Goal: Register for event/course

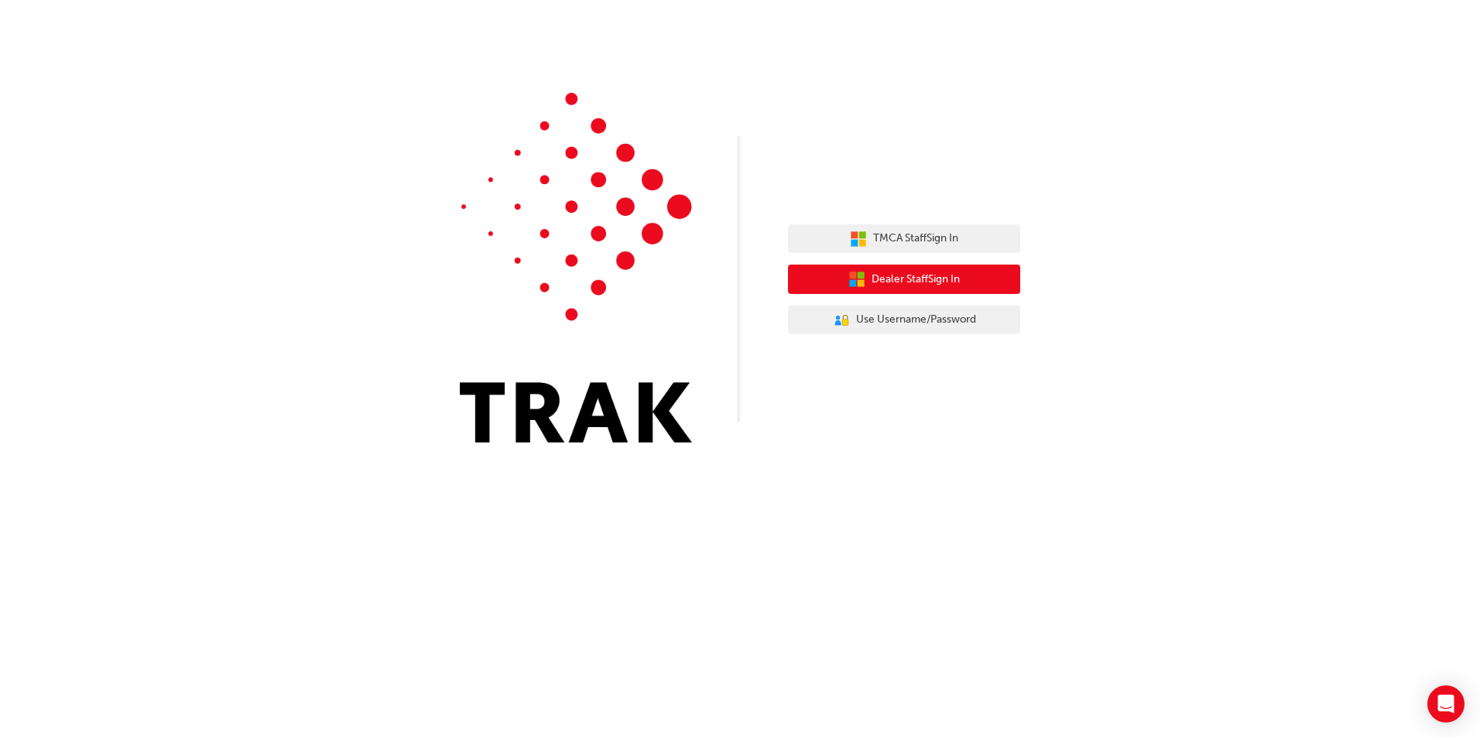
click at [936, 286] on span "Dealer Staff Sign In" at bounding box center [915, 280] width 88 height 18
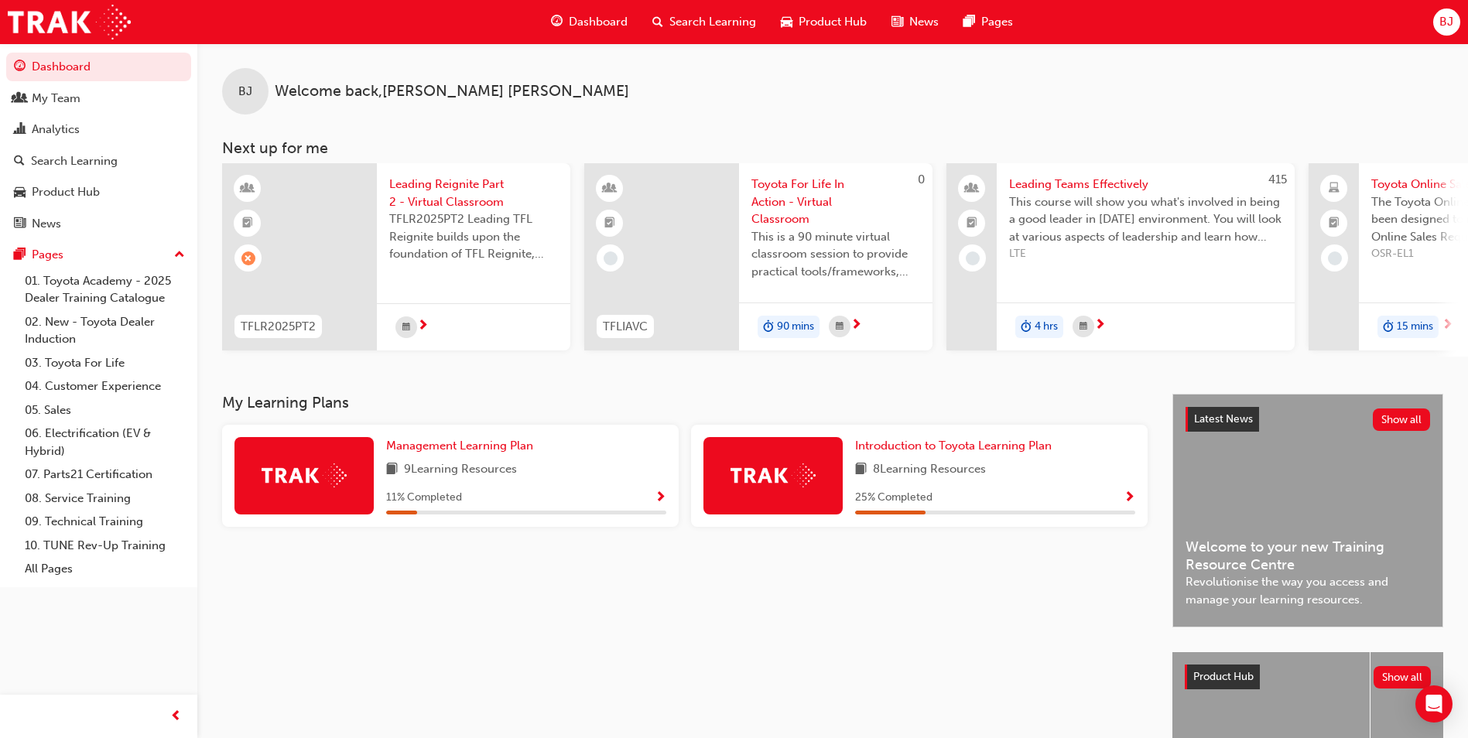
click at [437, 235] on span "TFLR2025PT2 Leading TFL Reignite builds upon the foundation of TFL Reignite, re…" at bounding box center [473, 237] width 169 height 53
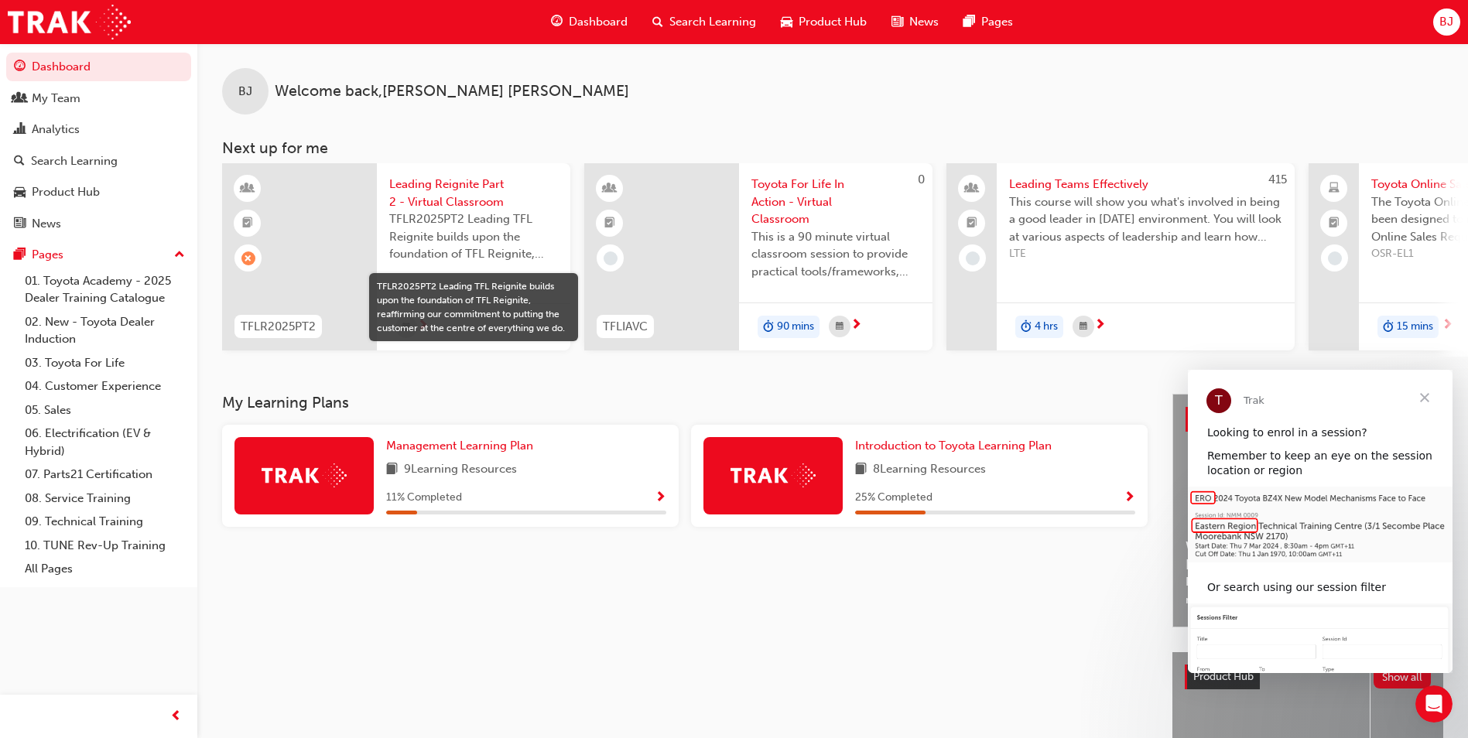
click at [441, 223] on span "TFLR2025PT2 Leading TFL Reignite builds upon the foundation of TFL Reignite, re…" at bounding box center [473, 237] width 169 height 53
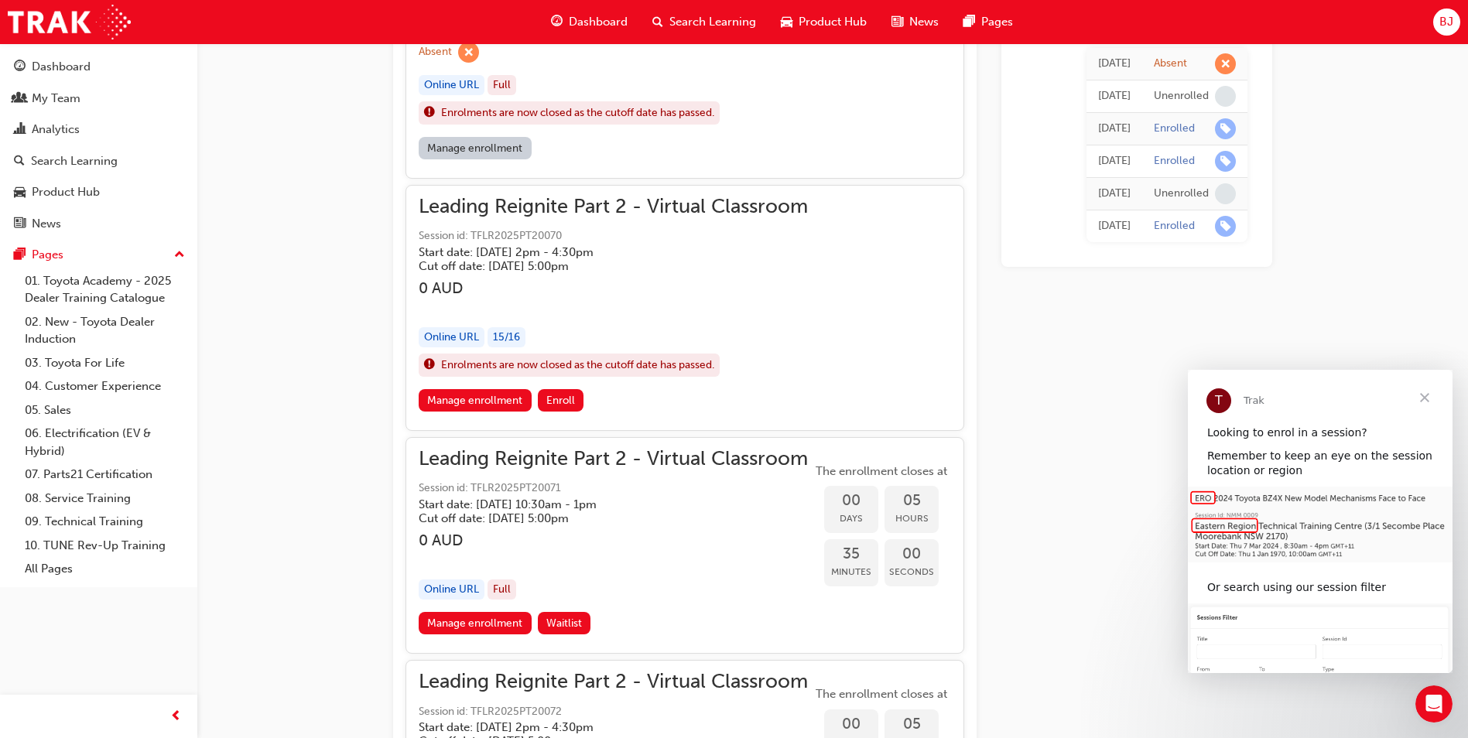
scroll to position [1241, 0]
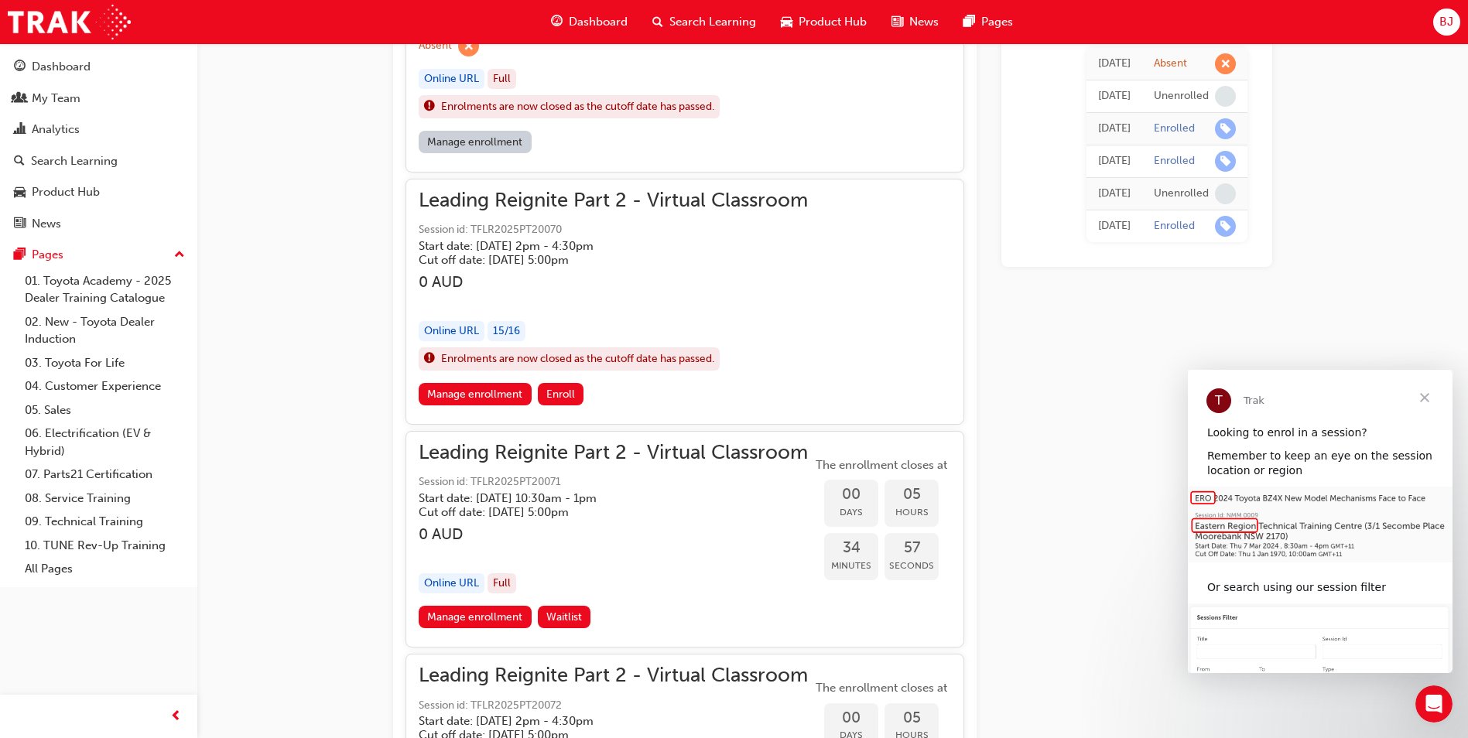
click at [472, 206] on span "Leading Reignite Part 2 - Virtual Classroom" at bounding box center [613, 201] width 389 height 18
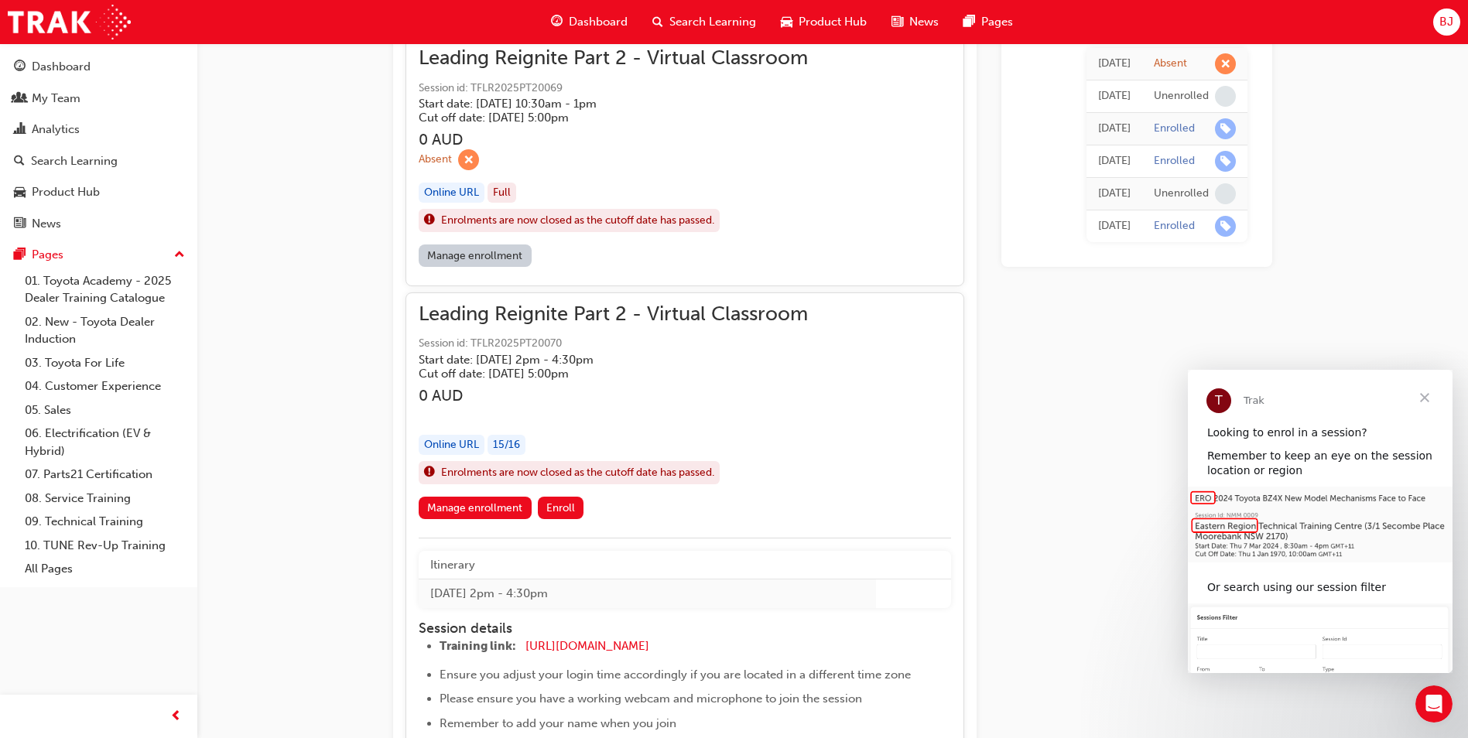
scroll to position [1086, 0]
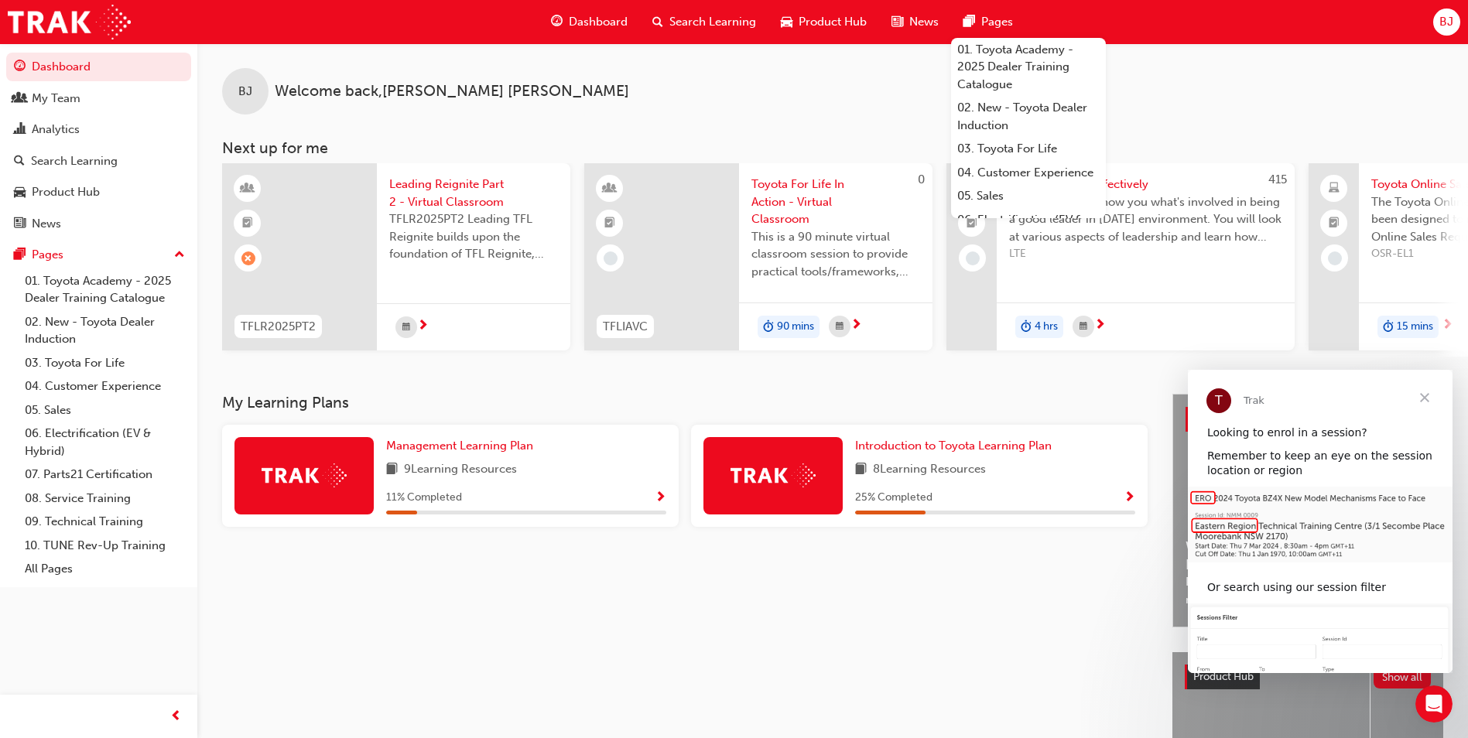
scroll to position [1086, 0]
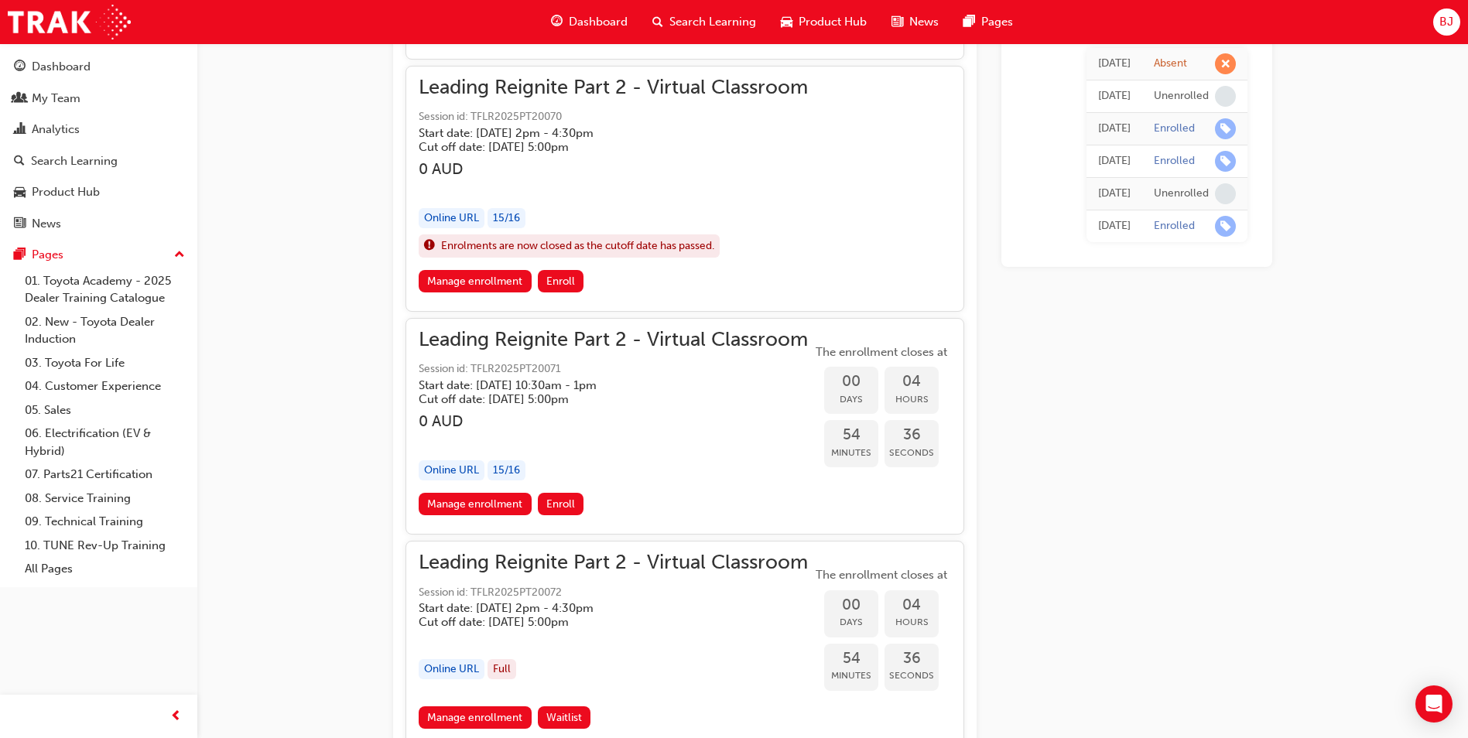
scroll to position [1420, 0]
